Goal: Task Accomplishment & Management: Use online tool/utility

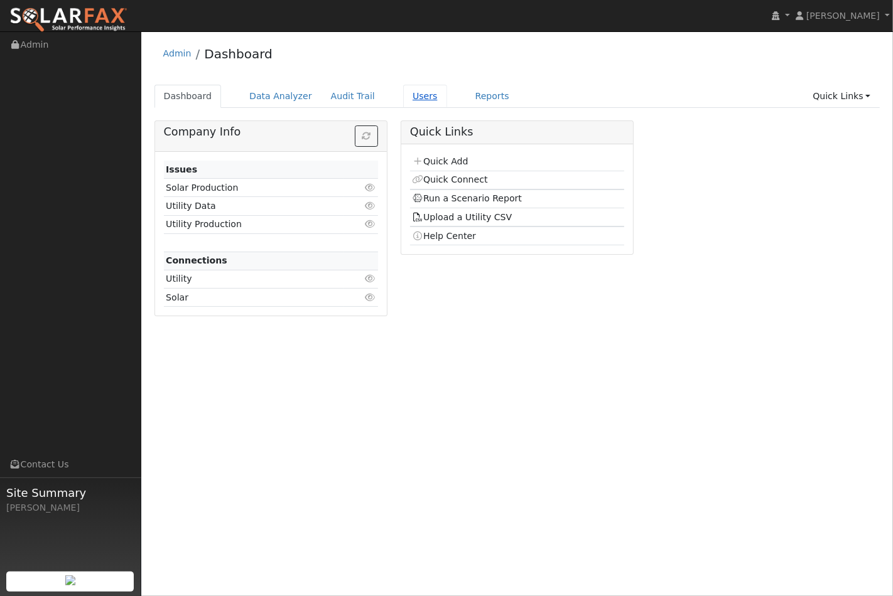
click at [405, 100] on link "Users" at bounding box center [425, 96] width 44 height 23
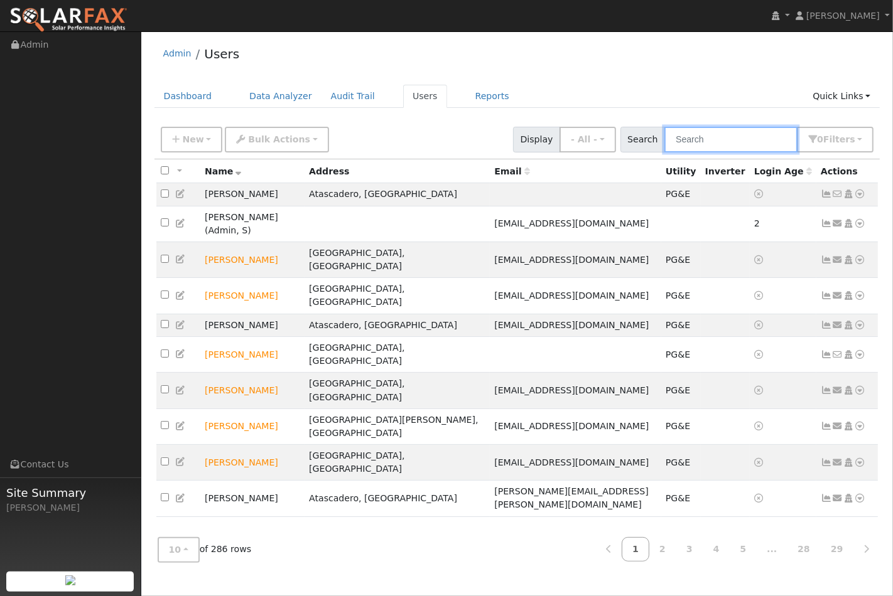
click at [738, 147] on input "text" at bounding box center [730, 140] width 133 height 26
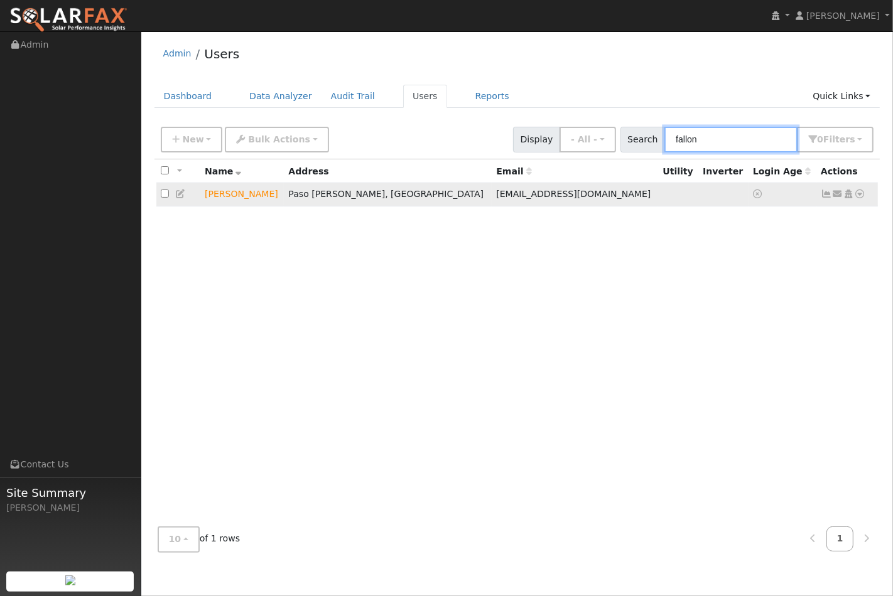
type input "fallon"
click at [862, 196] on icon at bounding box center [859, 194] width 11 height 9
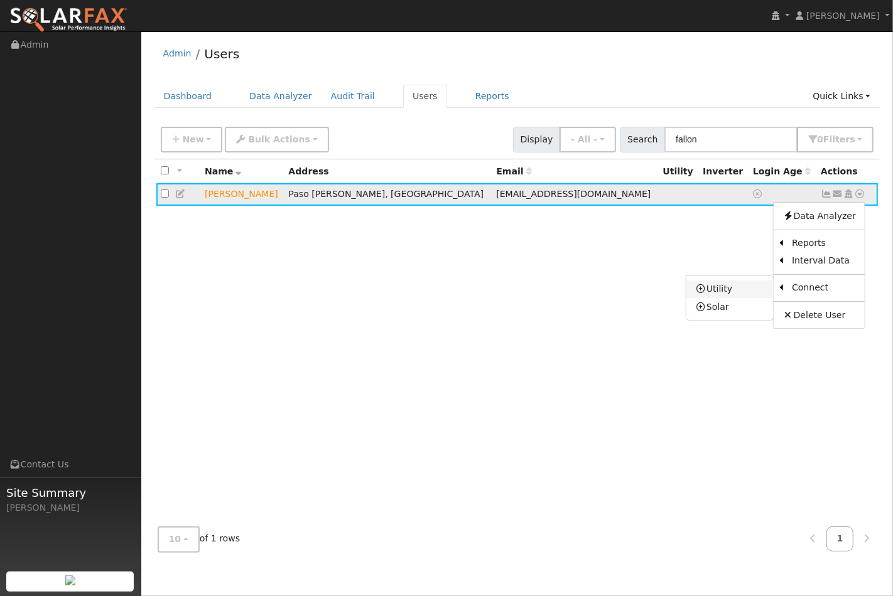
click at [736, 289] on link "Utility" at bounding box center [729, 290] width 87 height 18
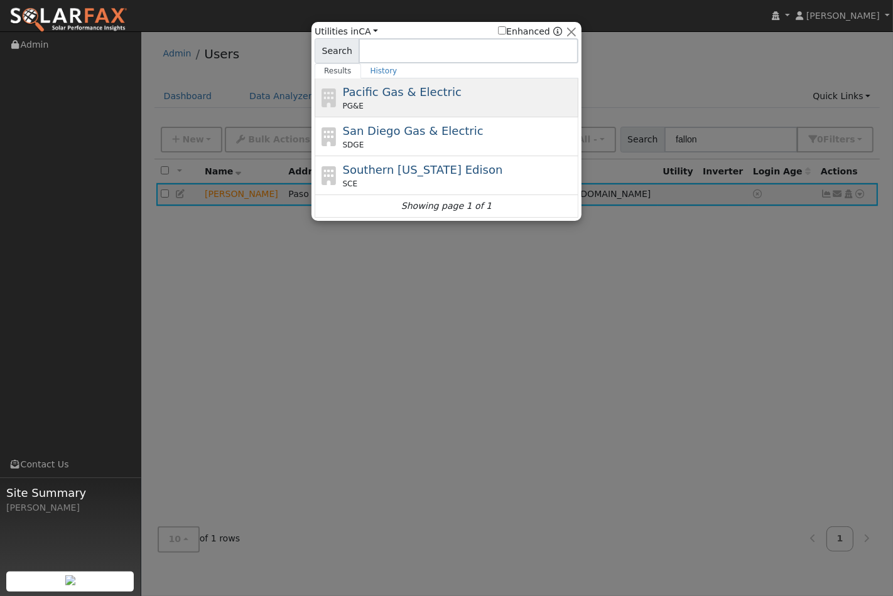
click at [428, 102] on div "PG&E" at bounding box center [459, 105] width 233 height 11
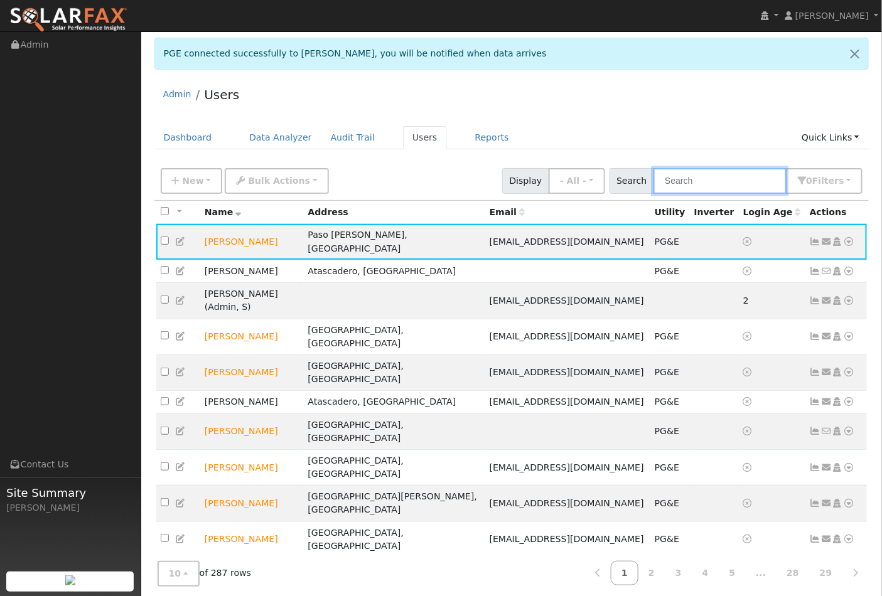
click at [706, 180] on input "text" at bounding box center [720, 181] width 133 height 26
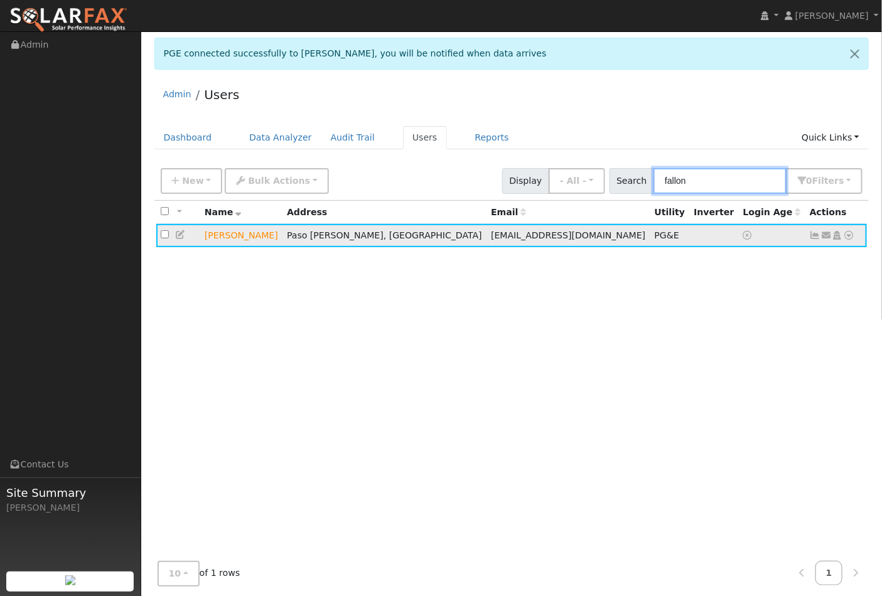
type input "fallon"
click at [851, 239] on icon at bounding box center [849, 235] width 11 height 9
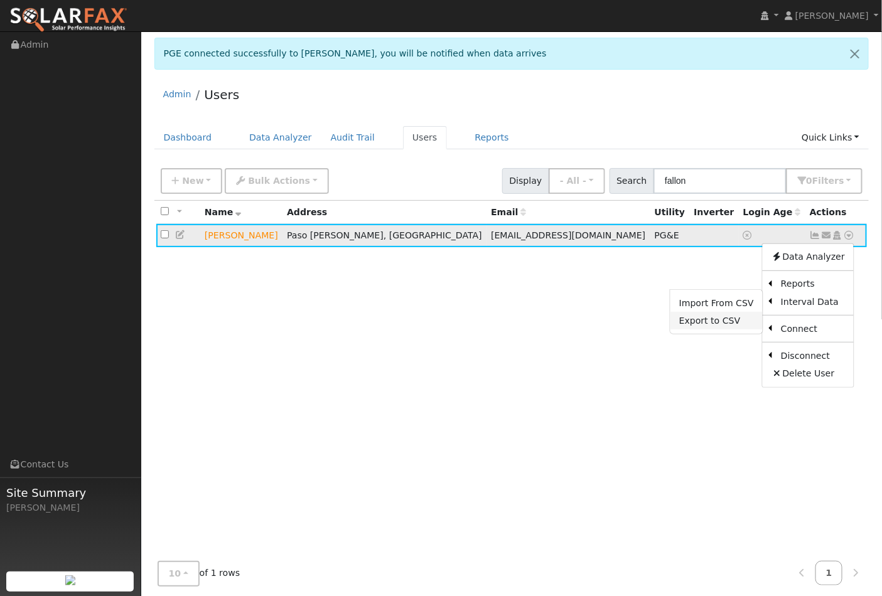
click at [719, 326] on link "Export to CSV" at bounding box center [716, 321] width 92 height 18
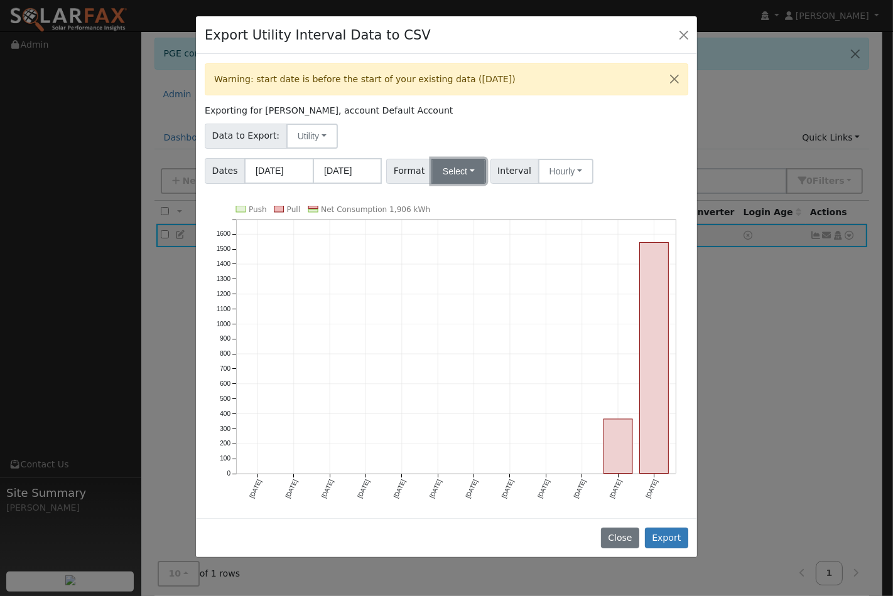
click at [463, 172] on button "Select" at bounding box center [458, 171] width 55 height 25
click at [469, 318] on link "OpenSolar" at bounding box center [474, 314] width 90 height 18
click at [686, 36] on button "Close" at bounding box center [684, 35] width 18 height 18
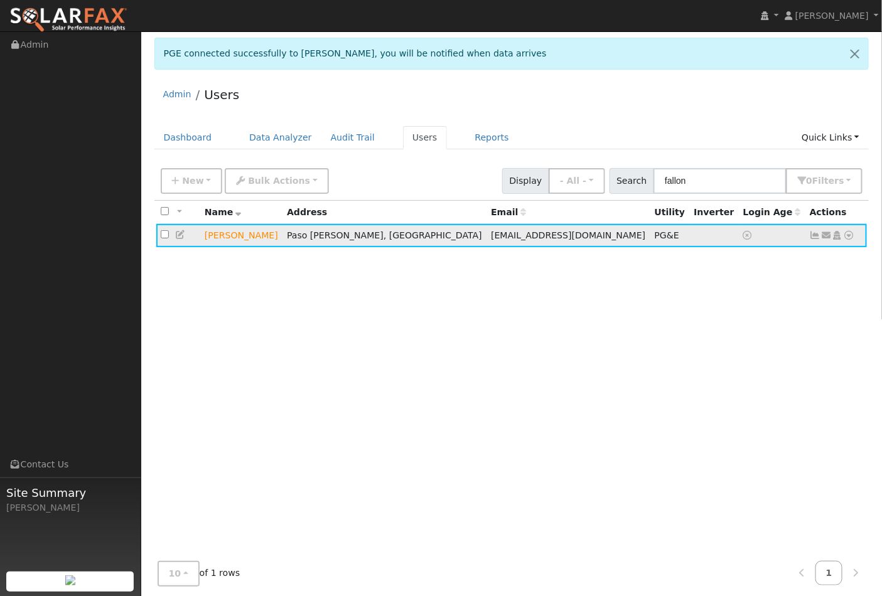
click at [848, 235] on icon at bounding box center [849, 235] width 11 height 9
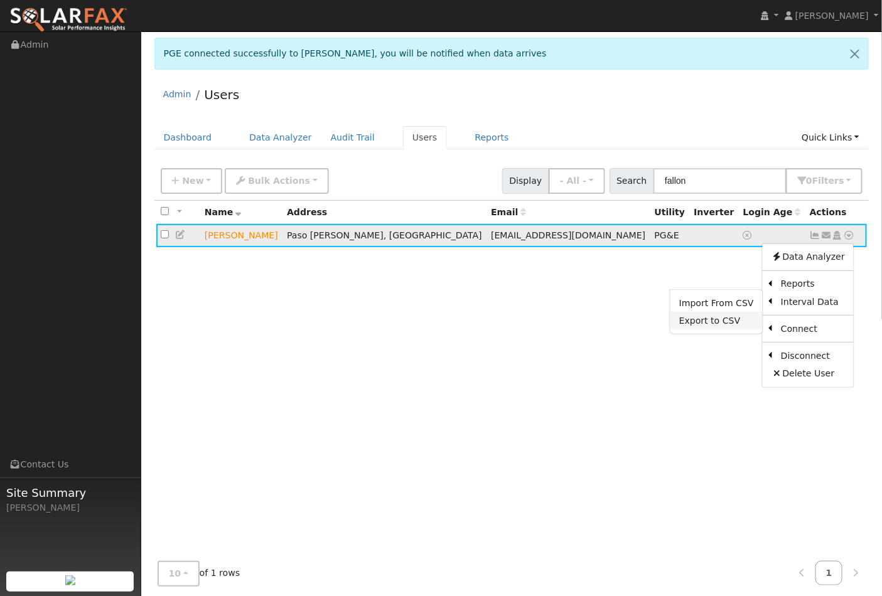
click at [726, 320] on link "Export to CSV" at bounding box center [716, 321] width 92 height 18
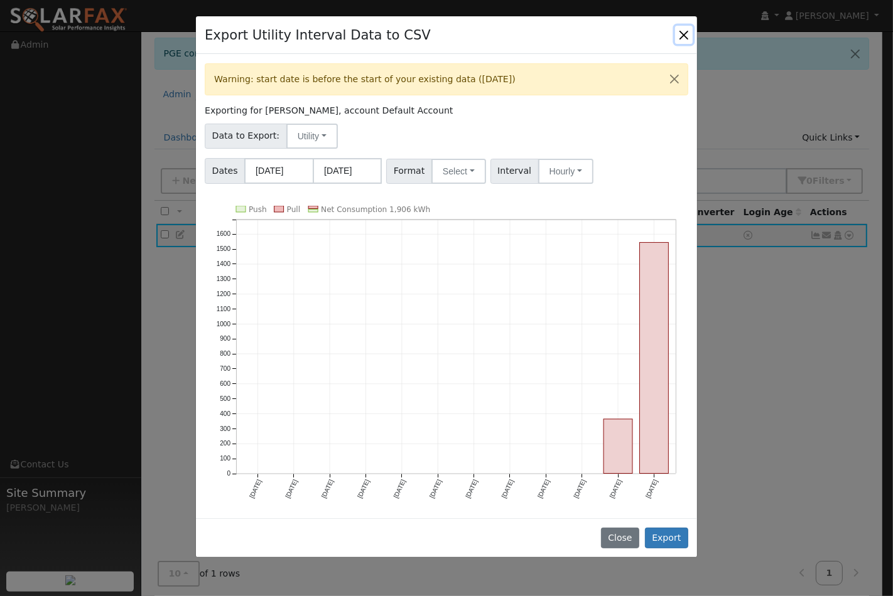
click at [682, 30] on button "Close" at bounding box center [684, 35] width 18 height 18
